Goal: Task Accomplishment & Management: Complete application form

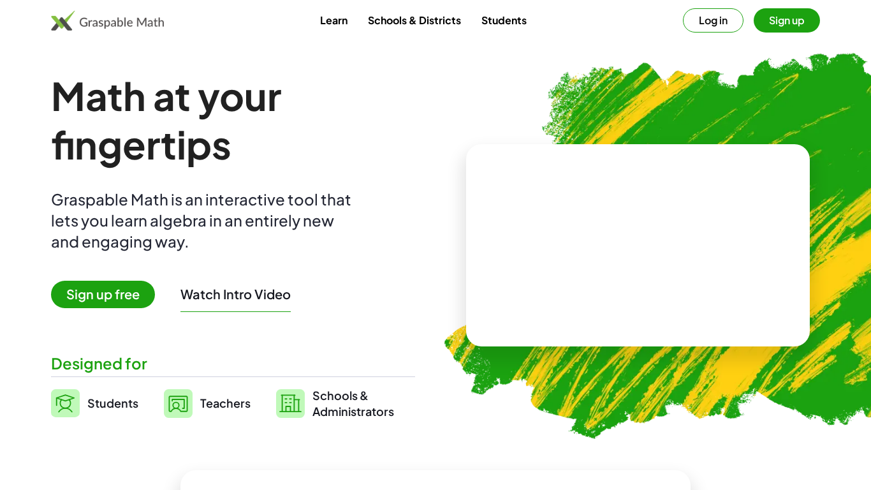
click at [706, 14] on button "Log in" at bounding box center [713, 20] width 61 height 24
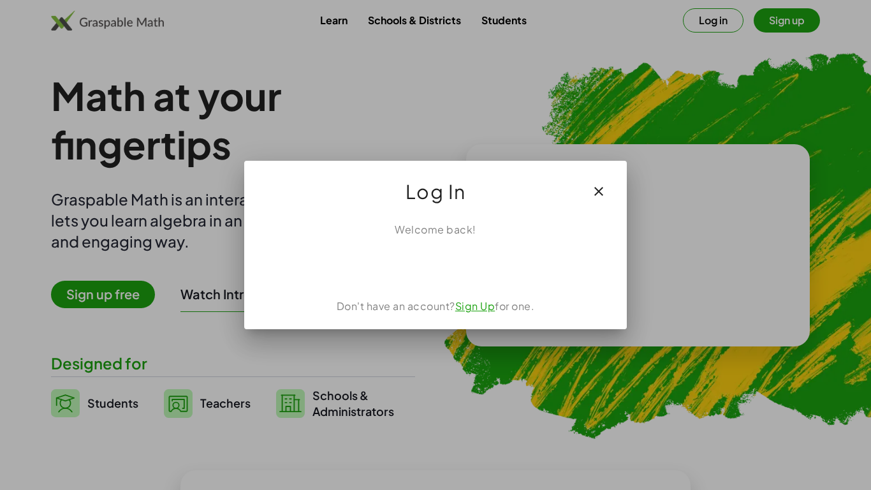
click at [596, 180] on button "button" at bounding box center [598, 191] width 31 height 31
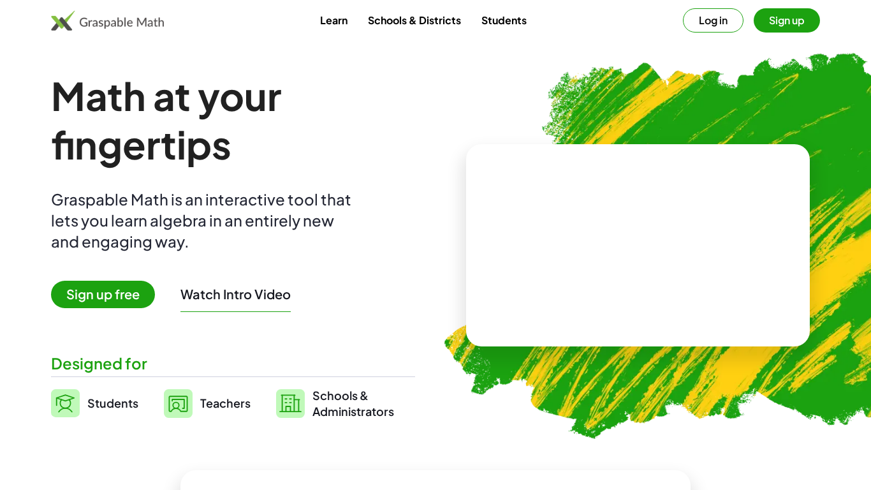
click at [778, 26] on button "Sign up" at bounding box center [787, 20] width 66 height 24
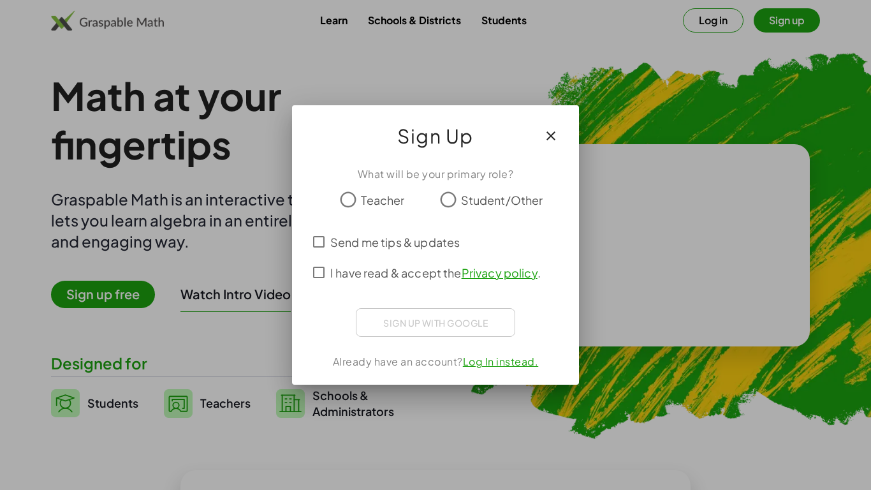
click at [464, 197] on span "Student/Other" at bounding box center [502, 199] width 82 height 17
click at [326, 289] on div "What will be your primary role? Teacher Student/Other Send me tips & updates I …" at bounding box center [435, 270] width 287 height 228
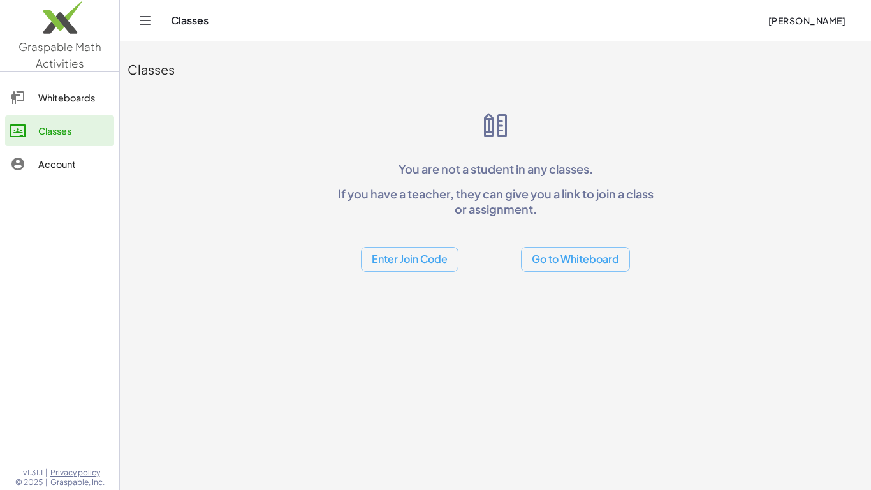
click at [426, 254] on button "Enter Join Code" at bounding box center [410, 259] width 98 height 25
click at [405, 288] on div "Join Class" at bounding box center [409, 291] width 78 height 15
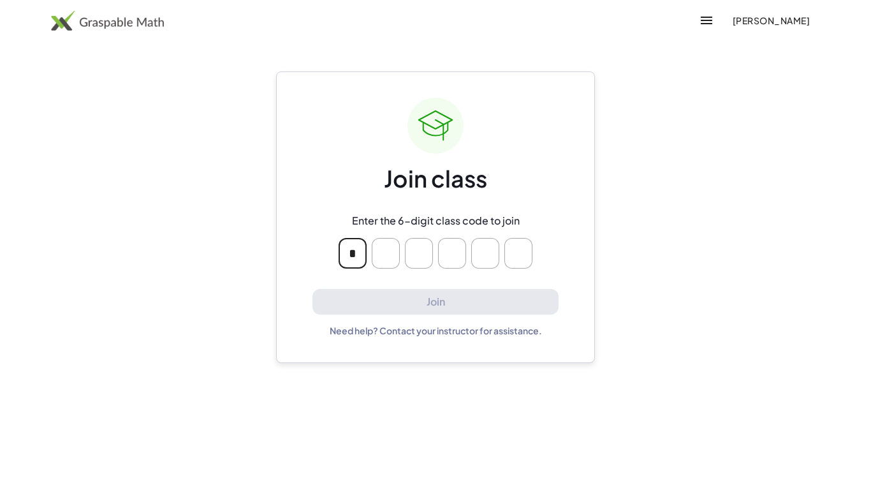
type input "*"
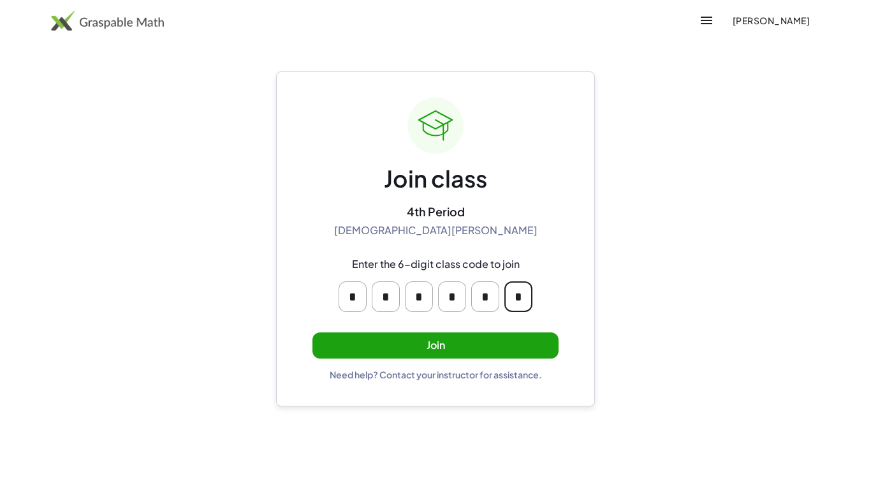
type input "*"
click at [509, 356] on button "Join" at bounding box center [435, 345] width 246 height 26
